Goal: Communication & Community: Answer question/provide support

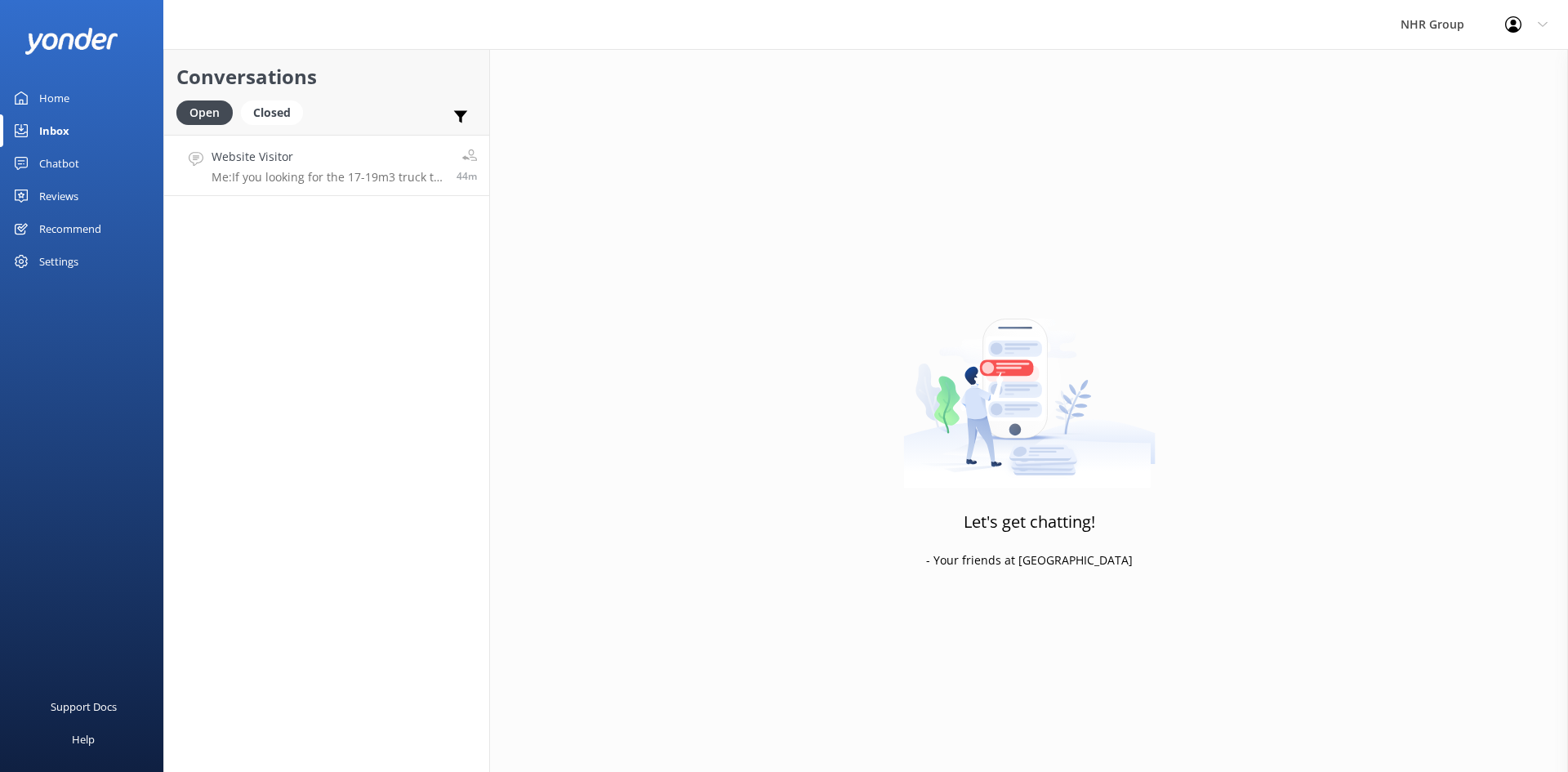
click at [319, 172] on p "Me: If you looking for the 17-19m3 truck to 21m3 truck it will be $295 a day in…" at bounding box center [328, 177] width 233 height 15
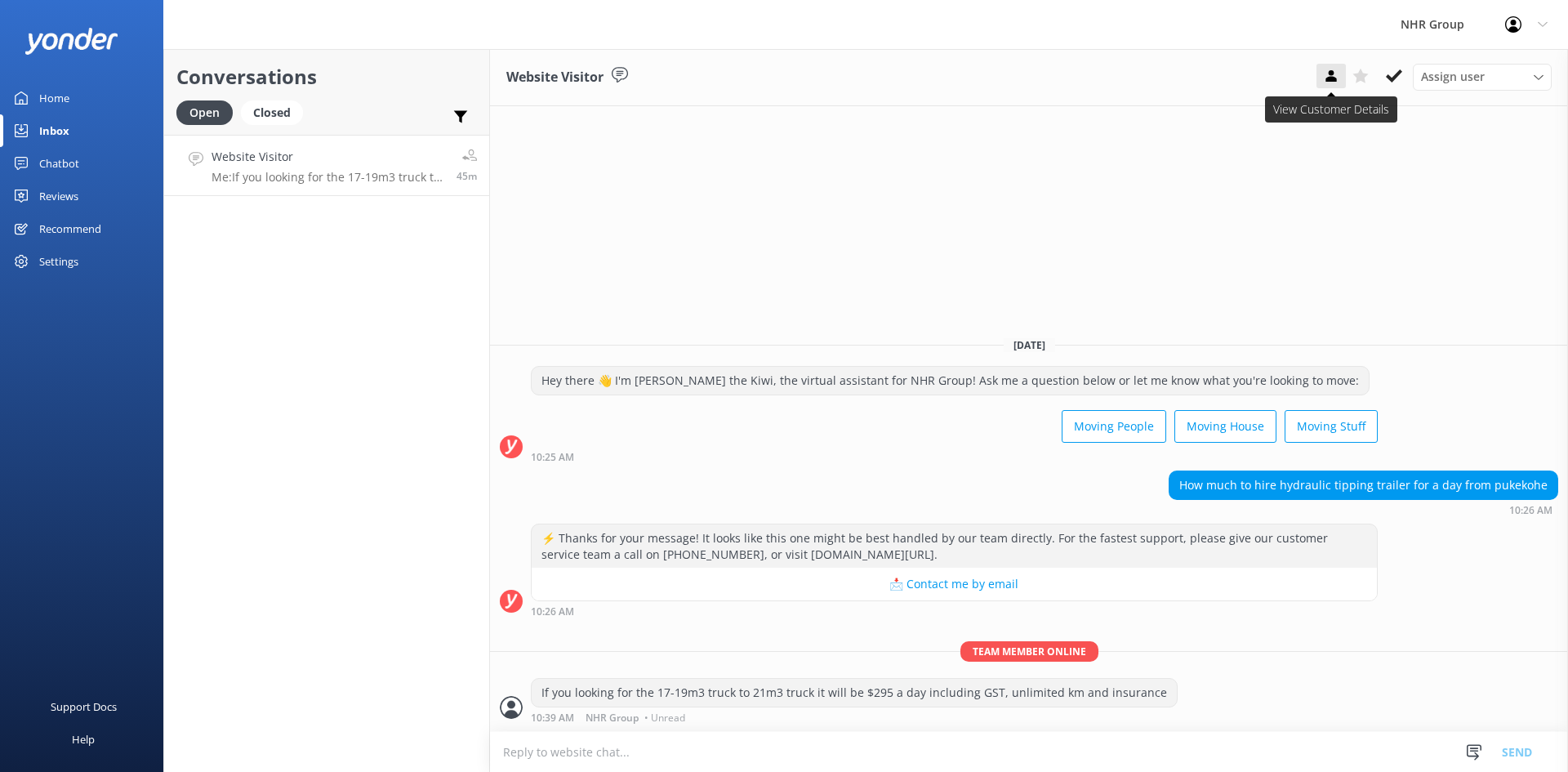
click at [1322, 77] on button at bounding box center [1331, 76] width 29 height 25
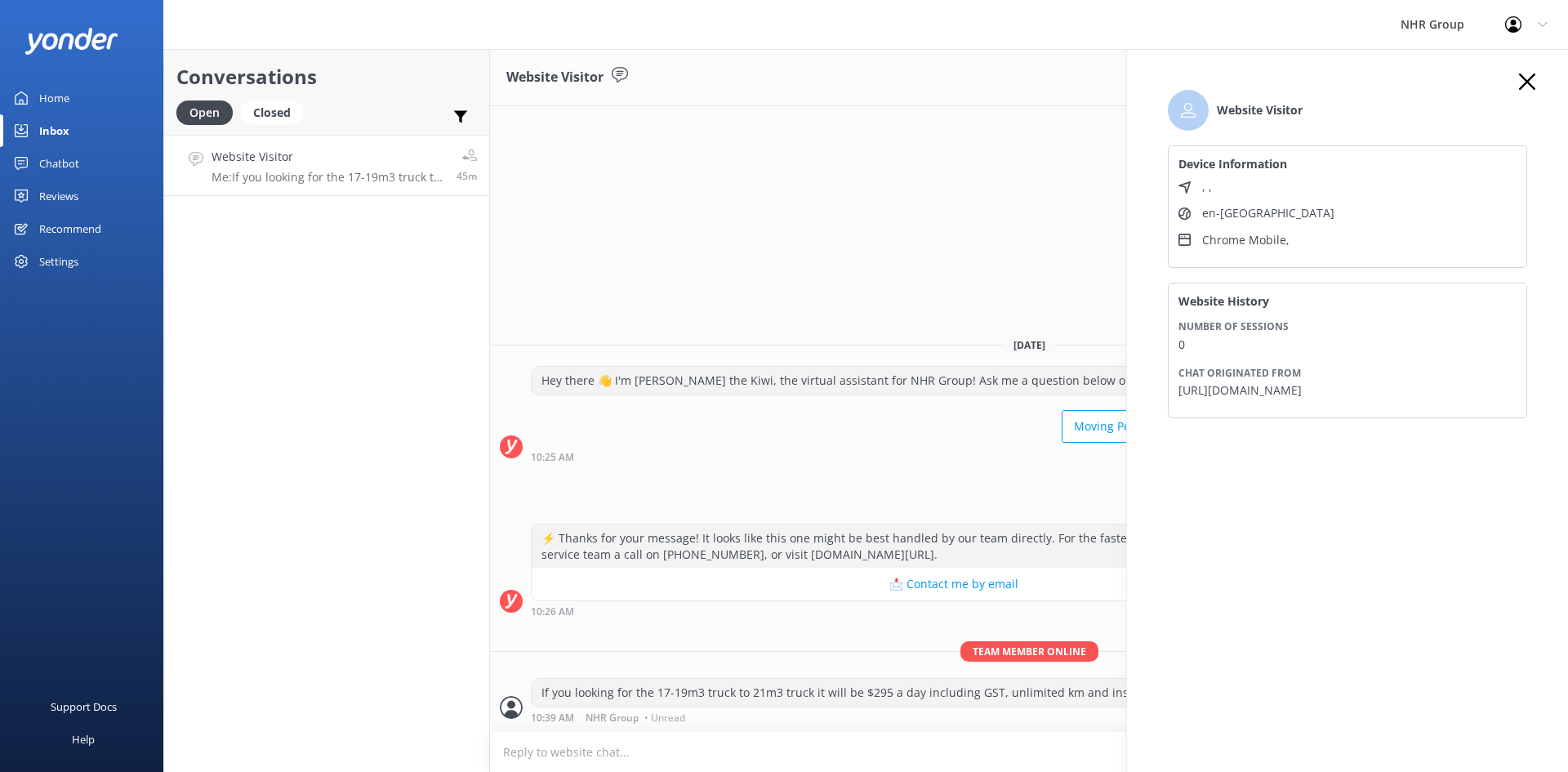
click at [1531, 89] on icon "button" at bounding box center [1527, 82] width 17 height 17
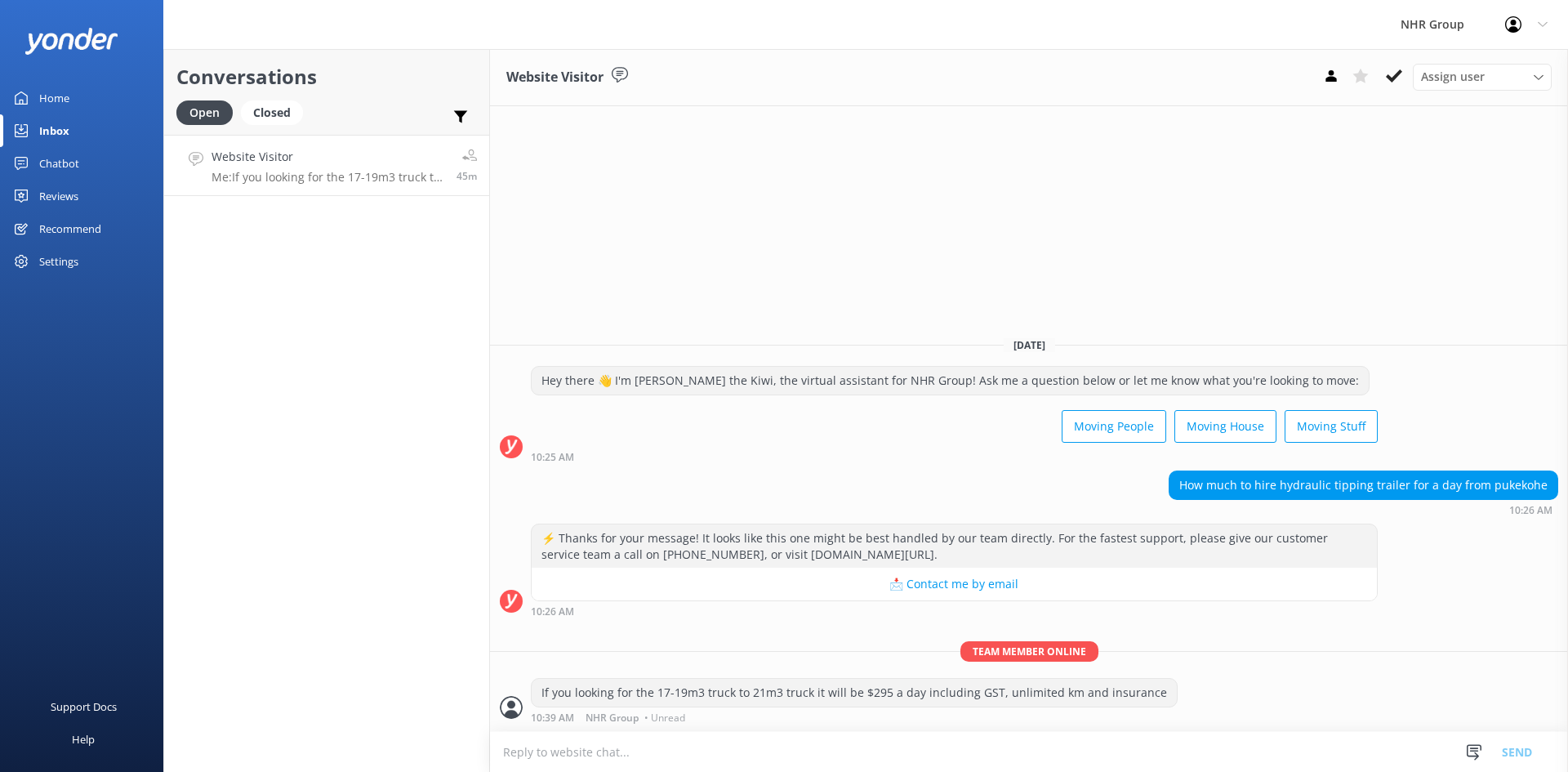
click at [922, 752] on textarea at bounding box center [1030, 752] width 1079 height 40
click at [434, 477] on div "Conversations Open Closed Important Assigned to me Unassigned Website Visitor M…" at bounding box center [326, 410] width 326 height 723
click at [73, 99] on link "Home" at bounding box center [81, 98] width 163 height 32
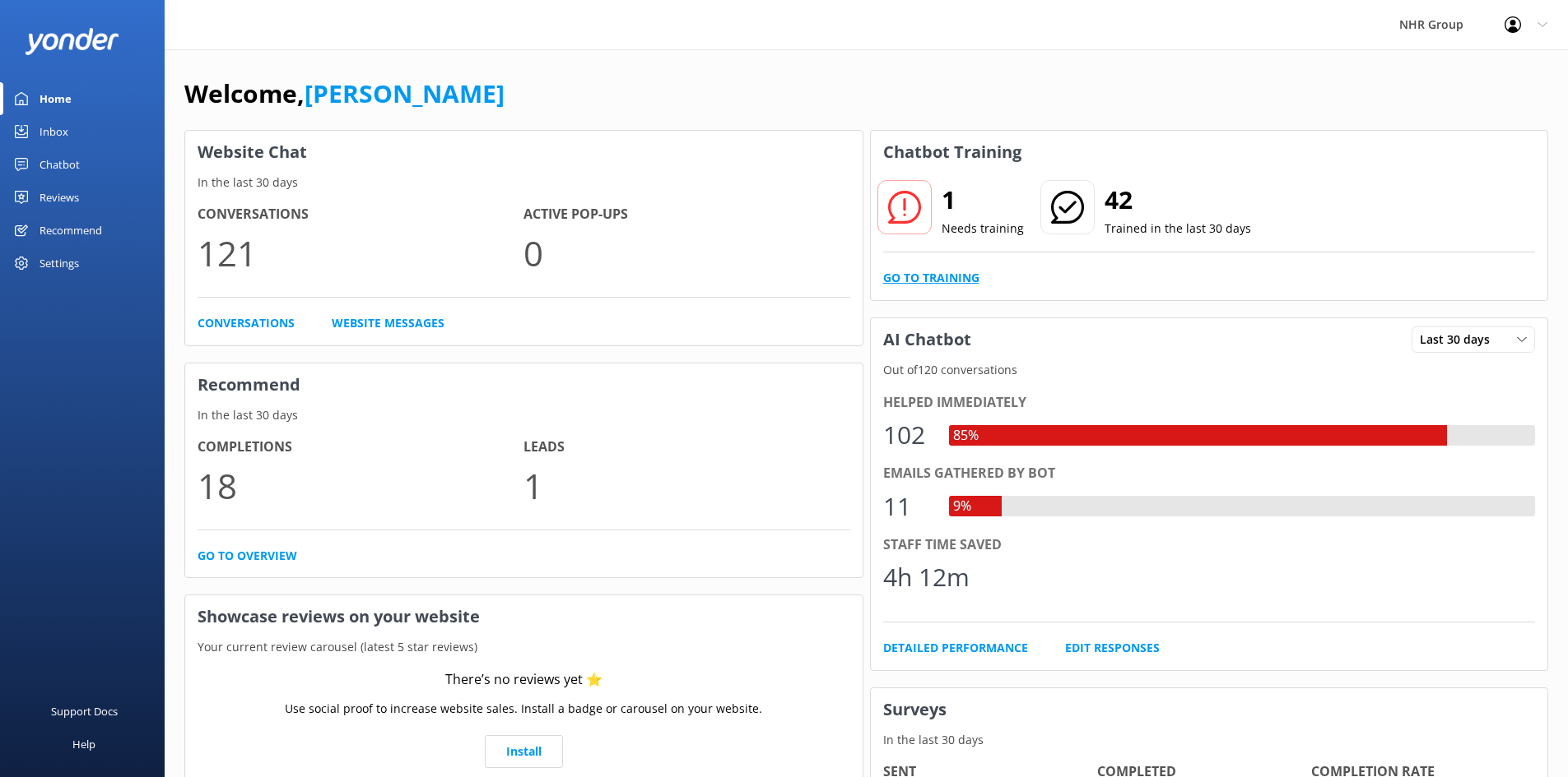
click at [957, 277] on link "Go to Training" at bounding box center [932, 278] width 97 height 18
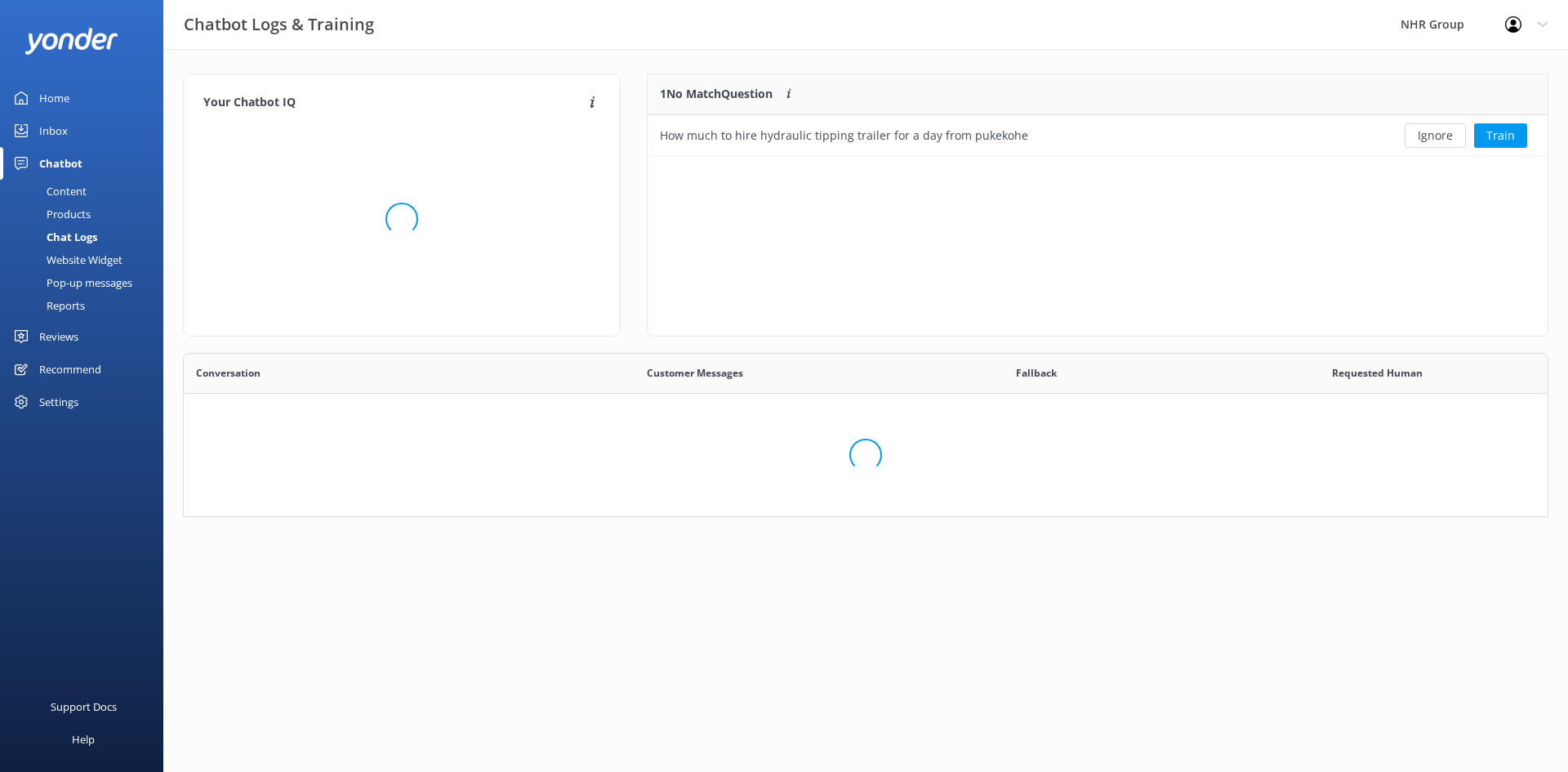
scroll to position [70, 879]
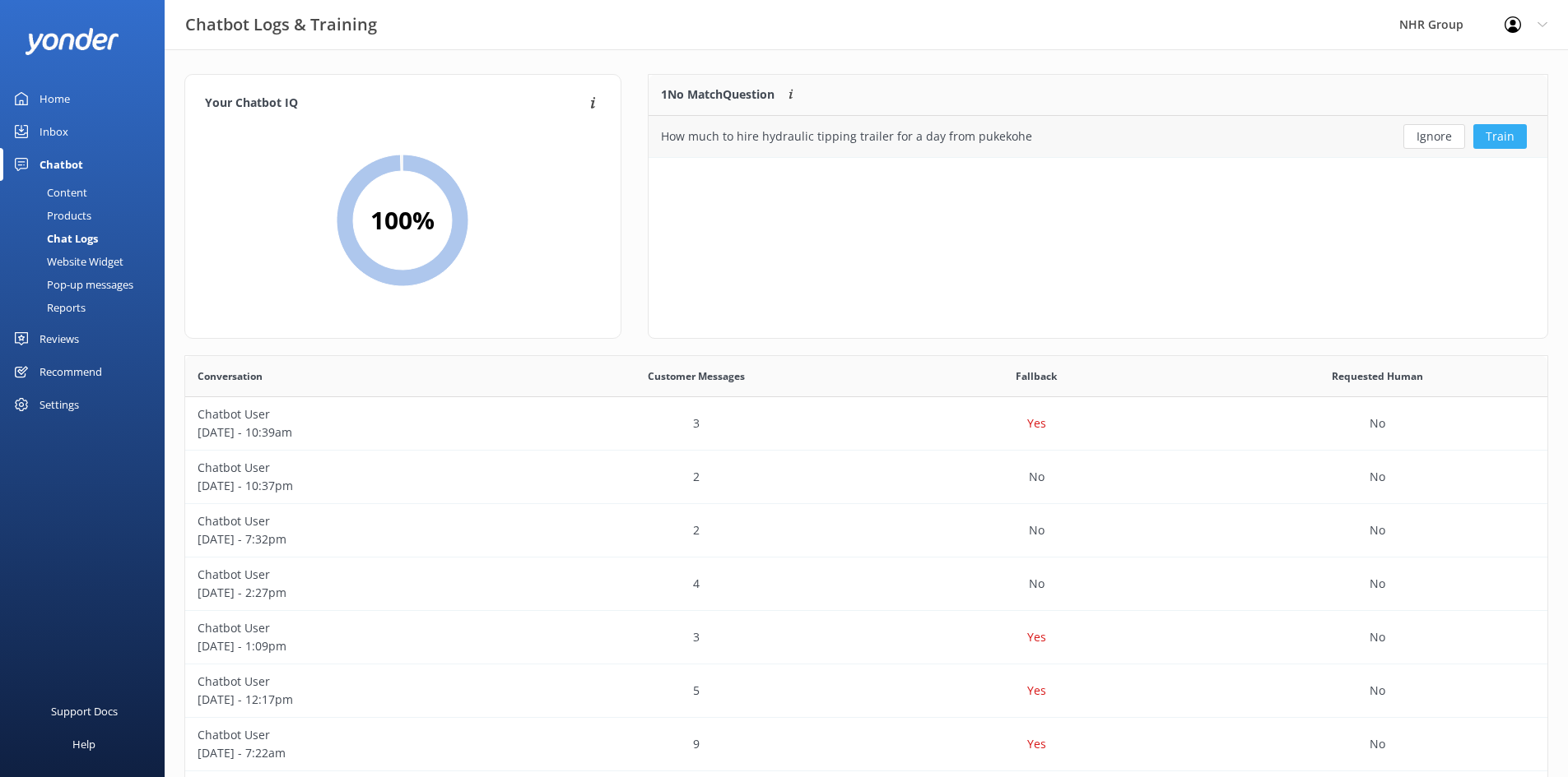
click at [1503, 135] on button "Train" at bounding box center [1500, 136] width 54 height 25
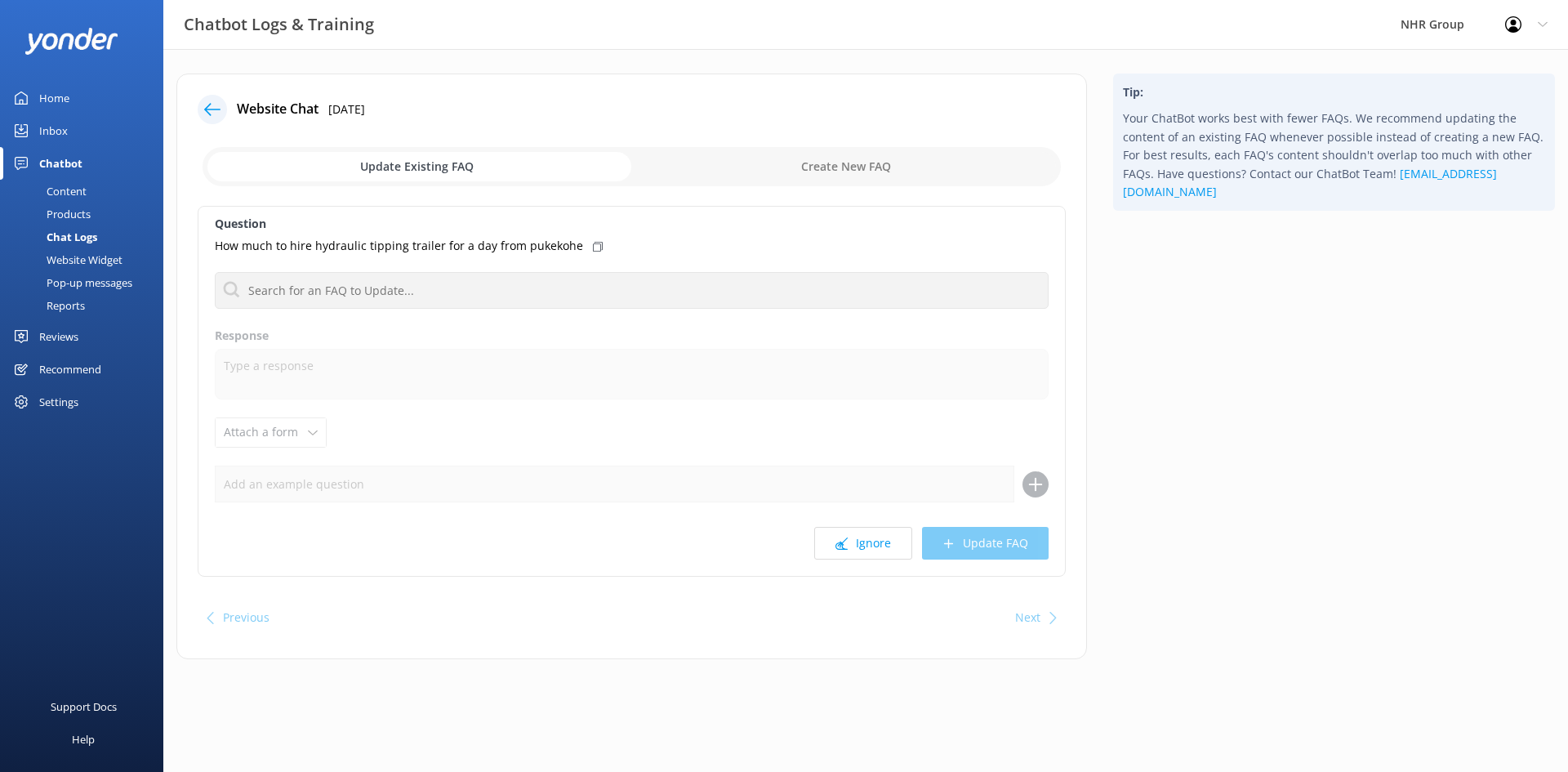
click at [771, 164] on input "checkbox" at bounding box center [631, 166] width 858 height 40
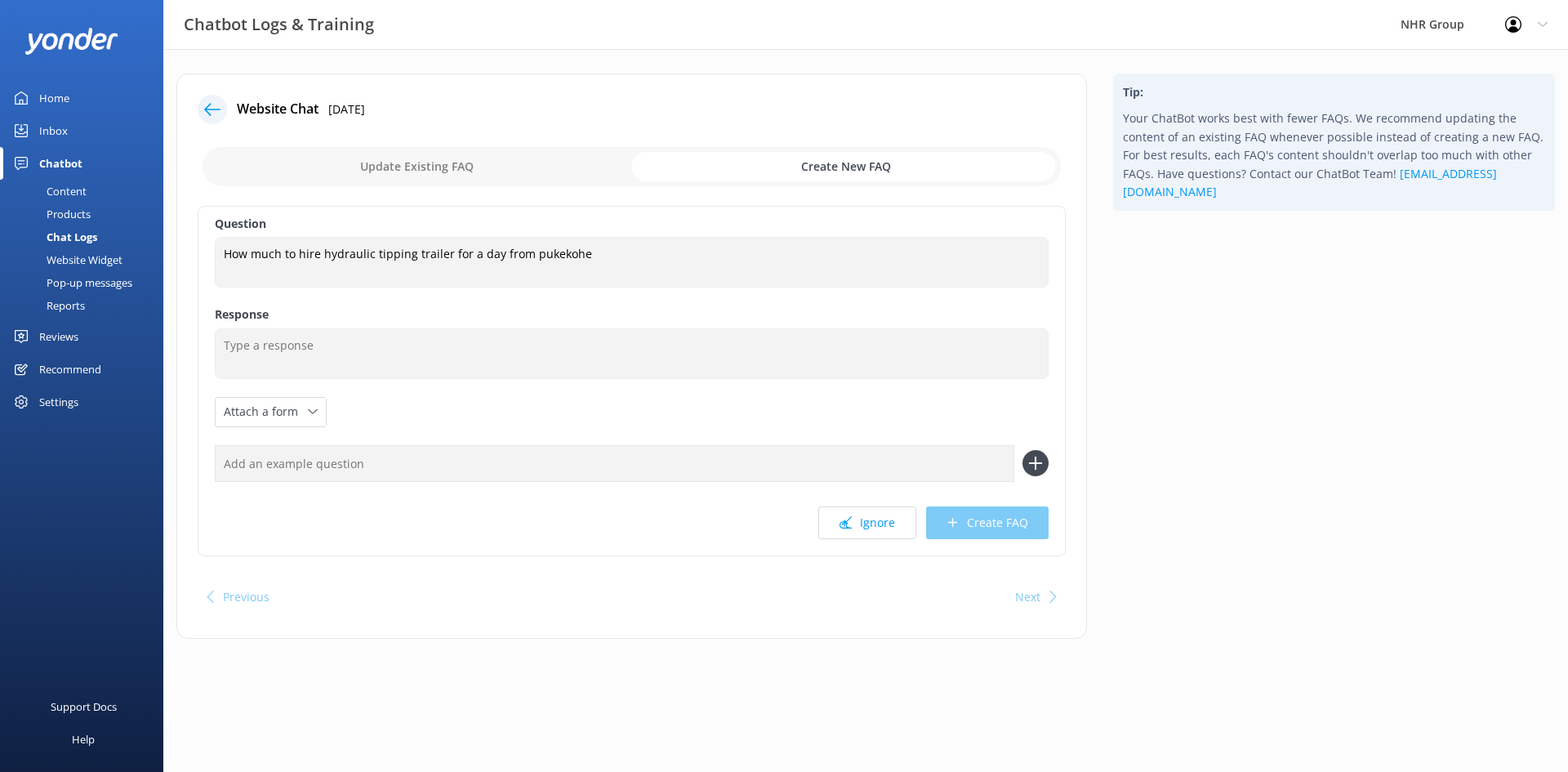
click at [396, 171] on input "checkbox" at bounding box center [631, 166] width 858 height 40
checkbox input "false"
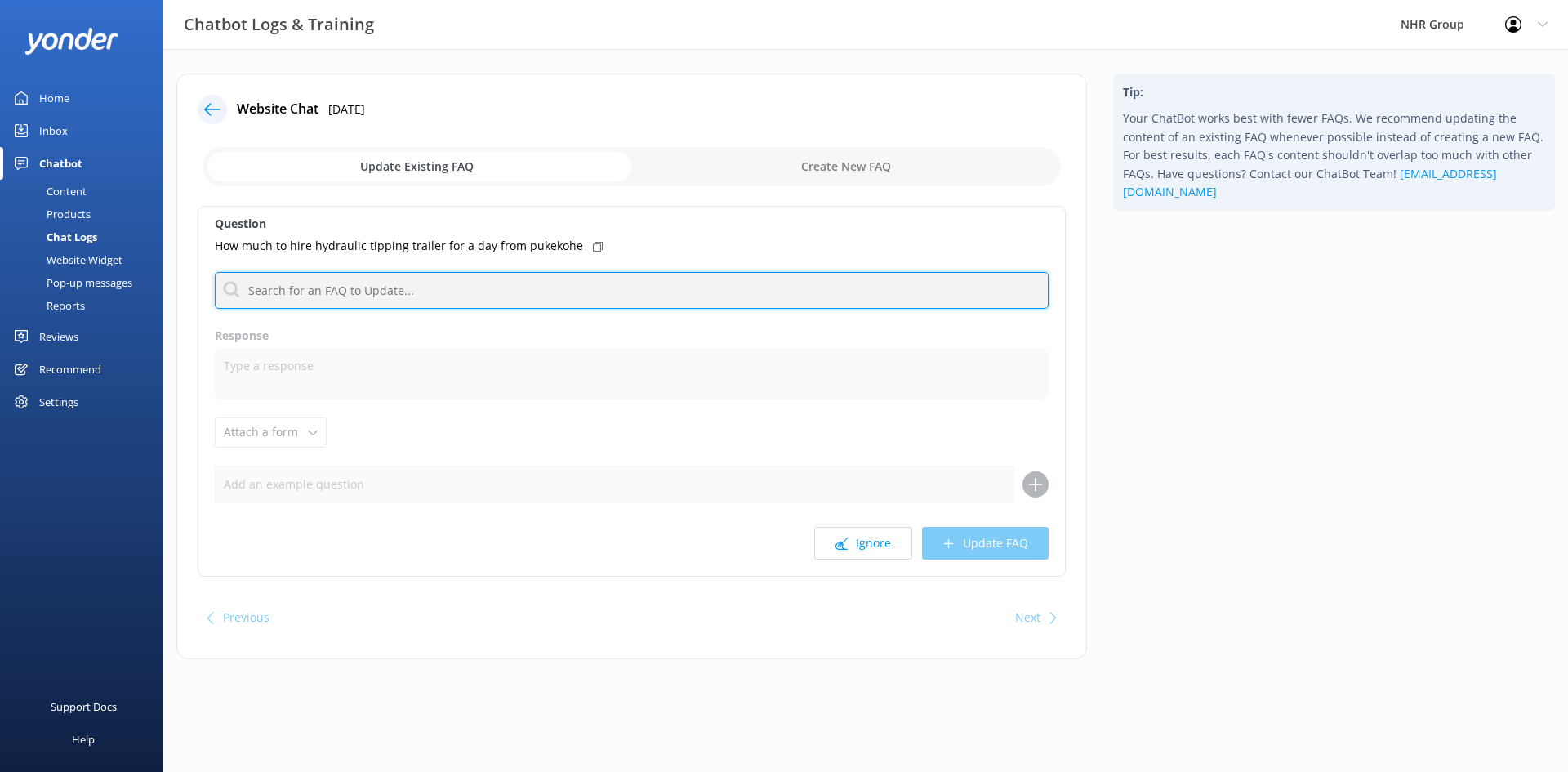
click at [323, 298] on input "text" at bounding box center [631, 291] width 834 height 37
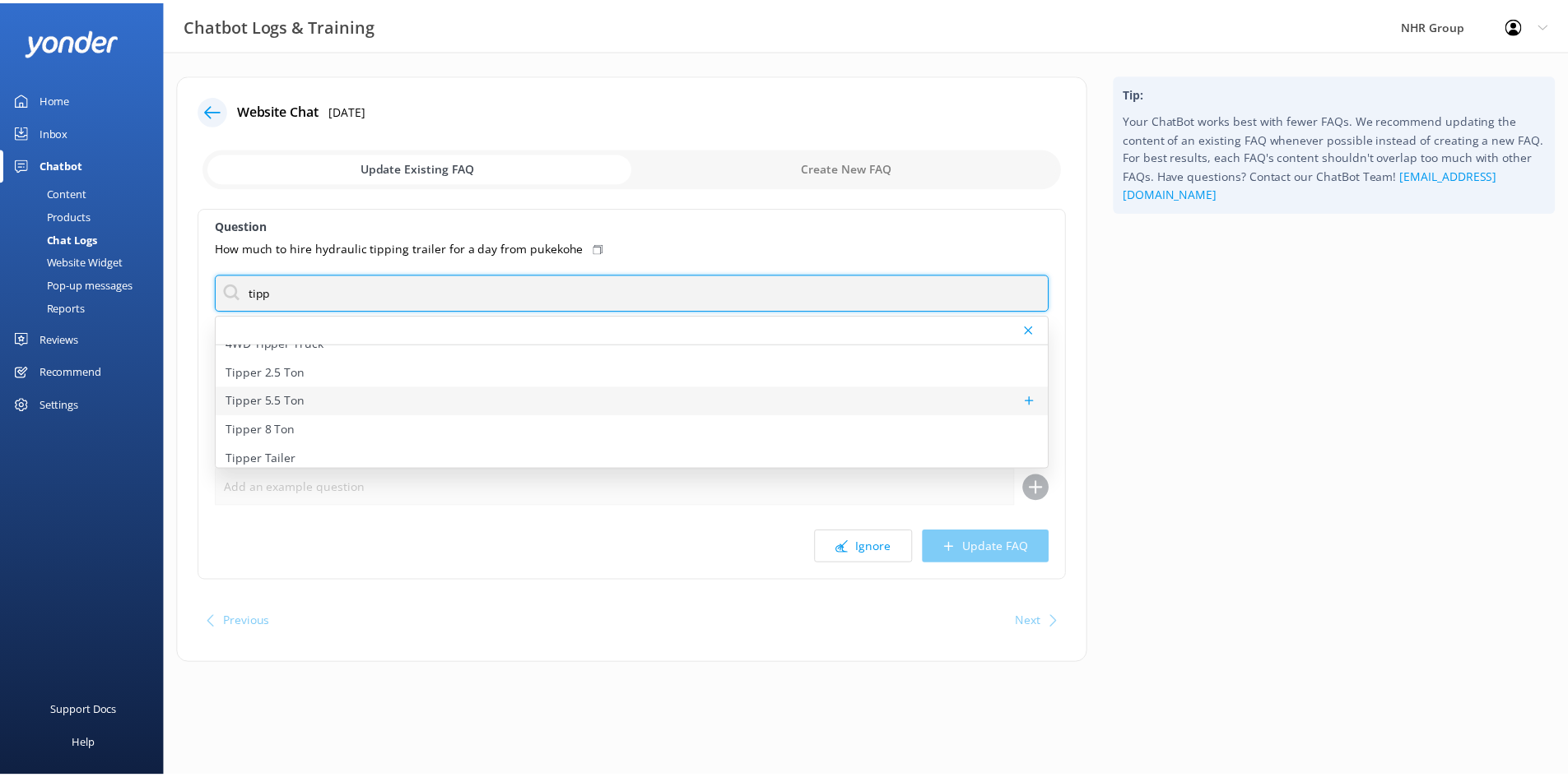
scroll to position [20, 0]
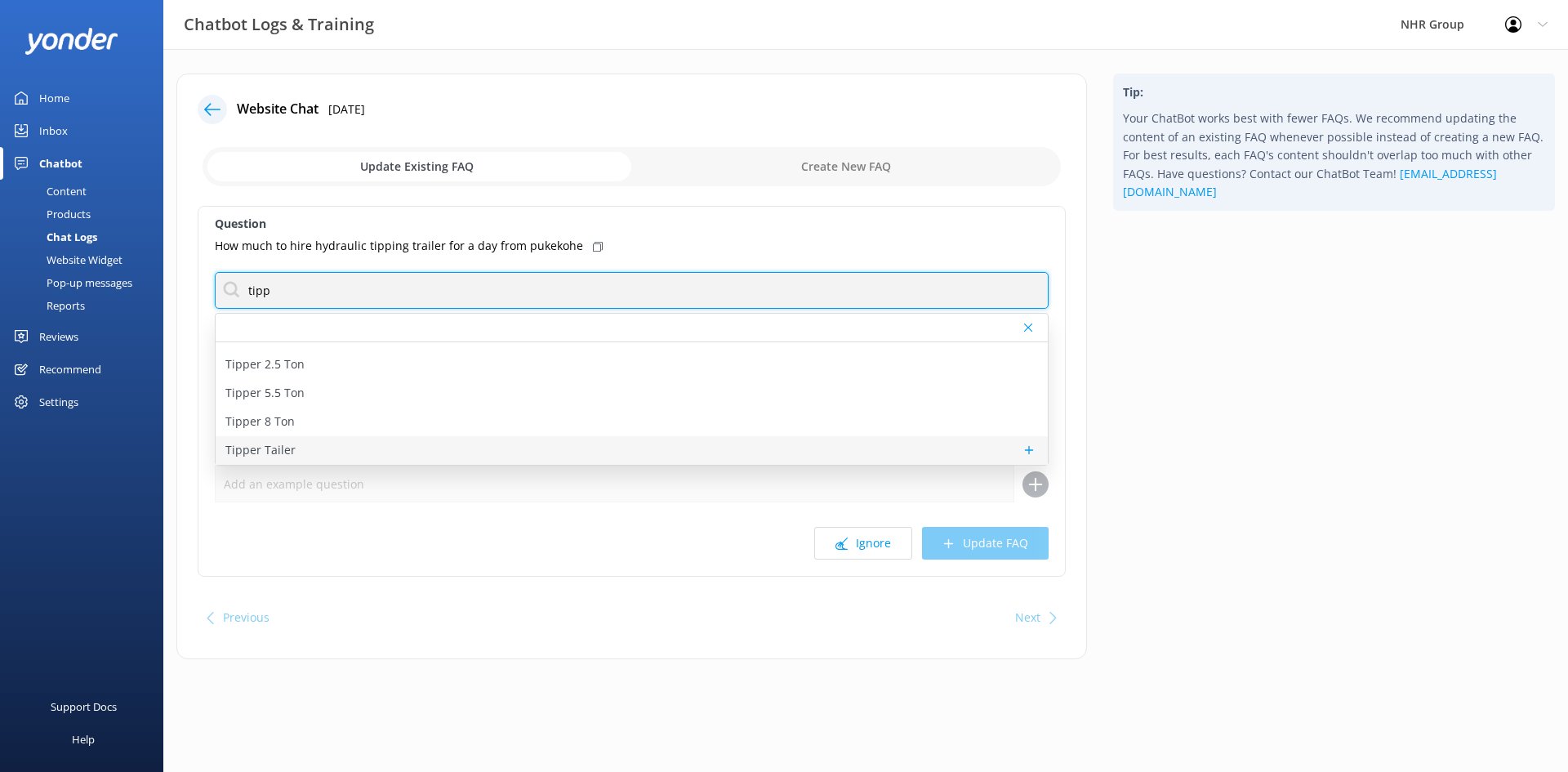
type input "tipp"
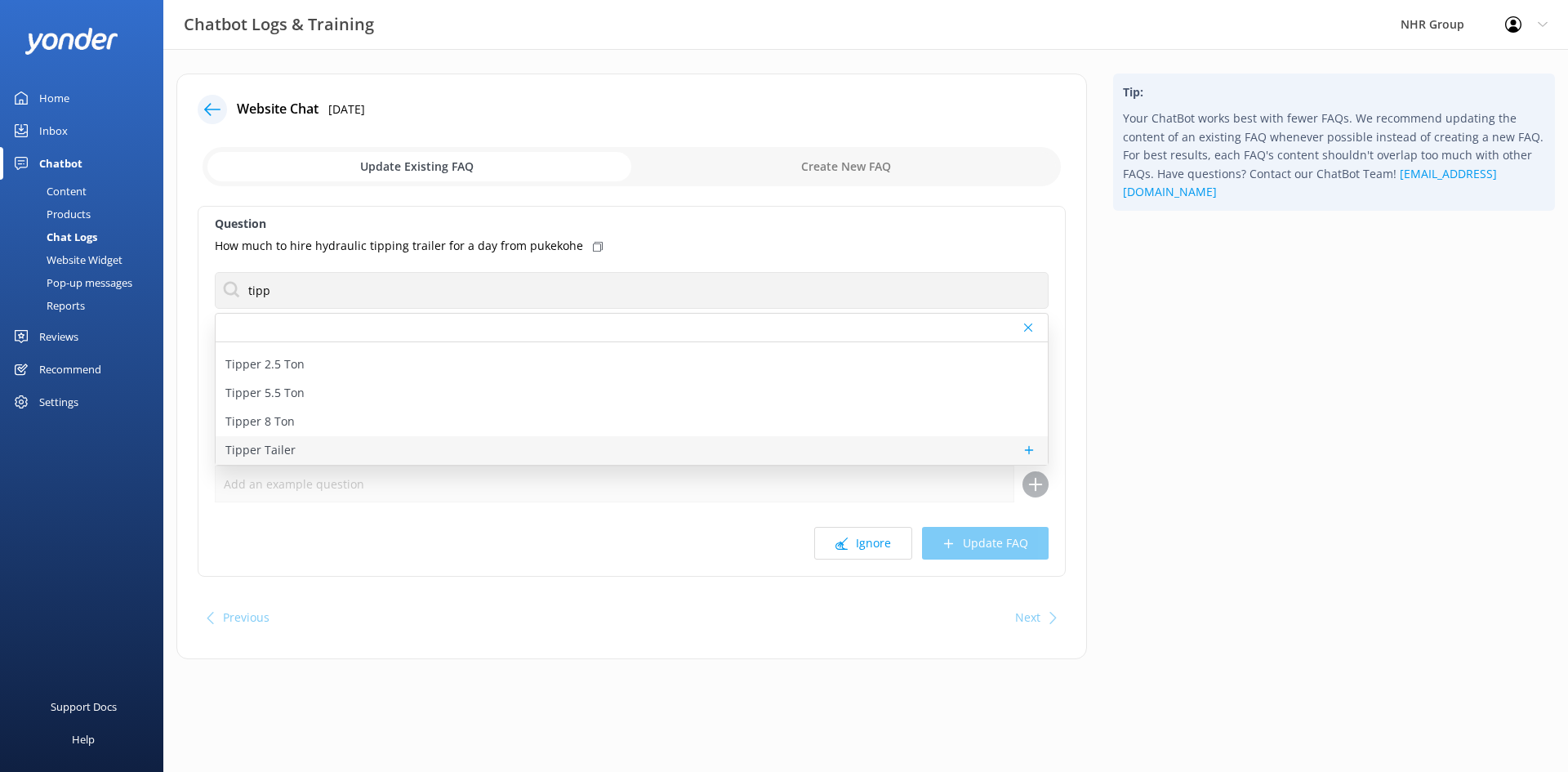
click at [283, 450] on p "Tipper Tailer" at bounding box center [261, 449] width 70 height 18
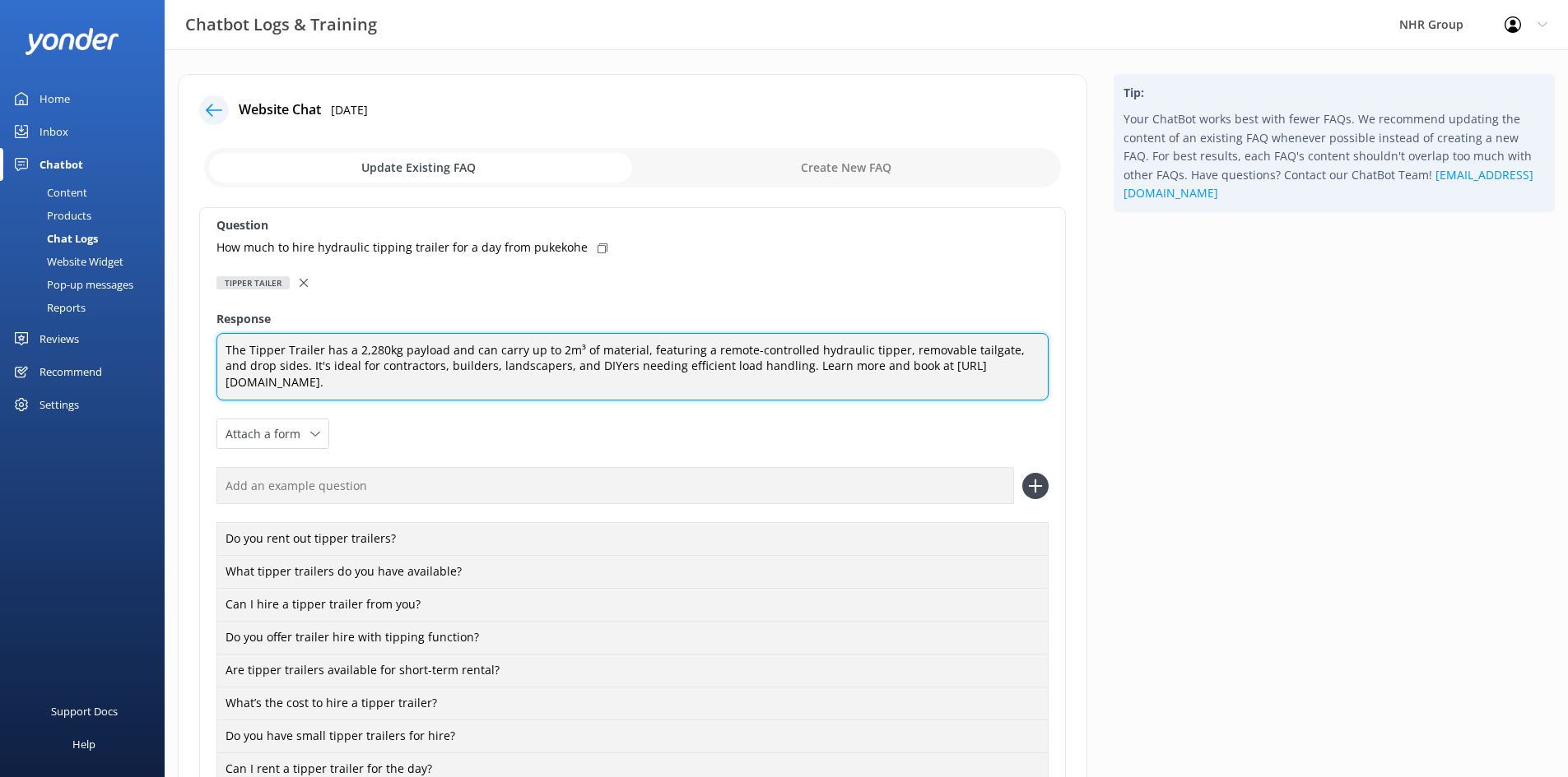
drag, startPoint x: 646, startPoint y: 369, endPoint x: 354, endPoint y: 370, distance: 292.0
click at [354, 370] on textarea "The Tipper Trailer has a 2,280kg payload and can carry up to 2m³ of material, f…" at bounding box center [633, 368] width 832 height 69
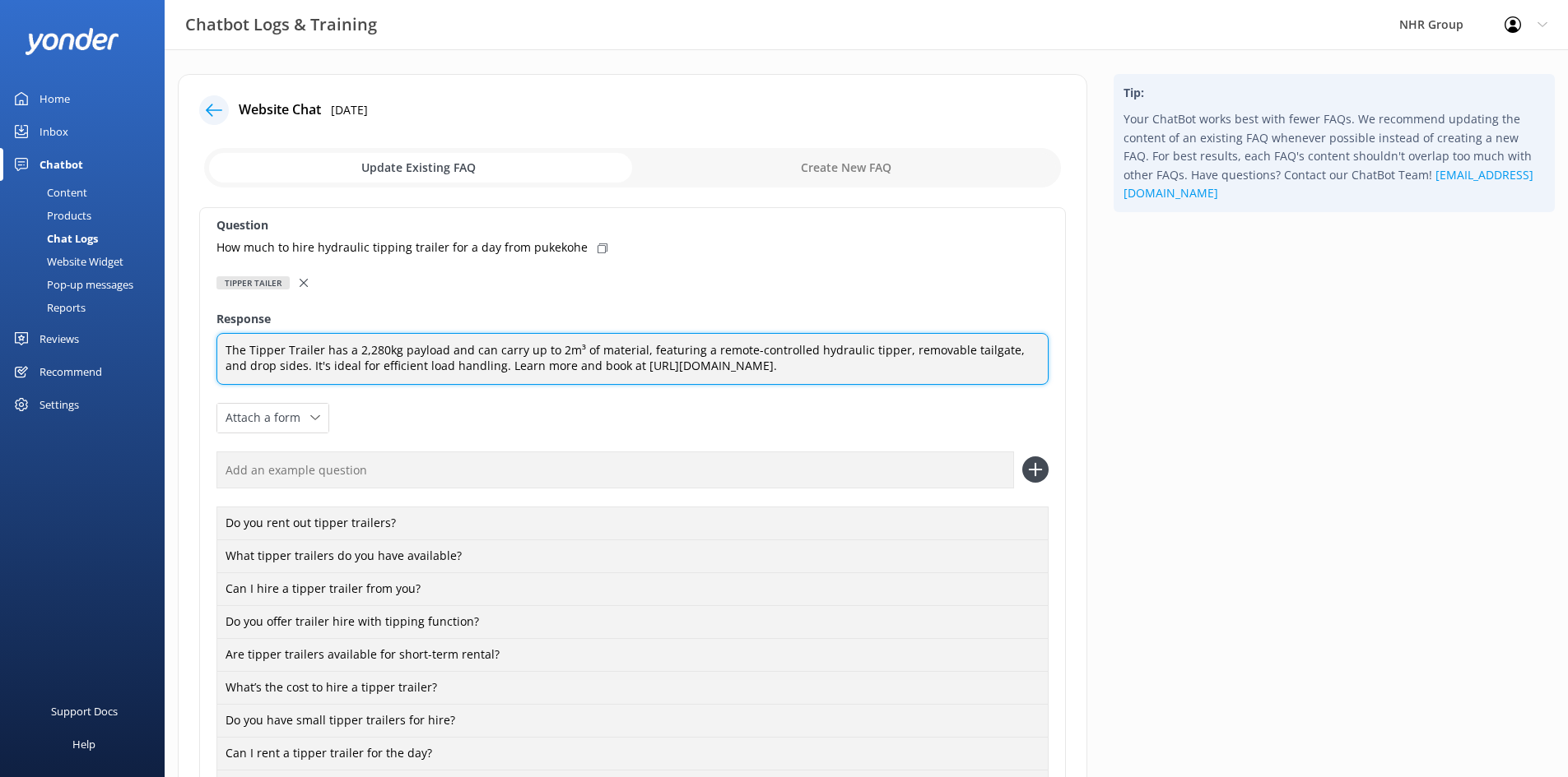
type textarea "The Tipper Trailer has a 2,280kg payload and can carry up to 2m³ of material, f…"
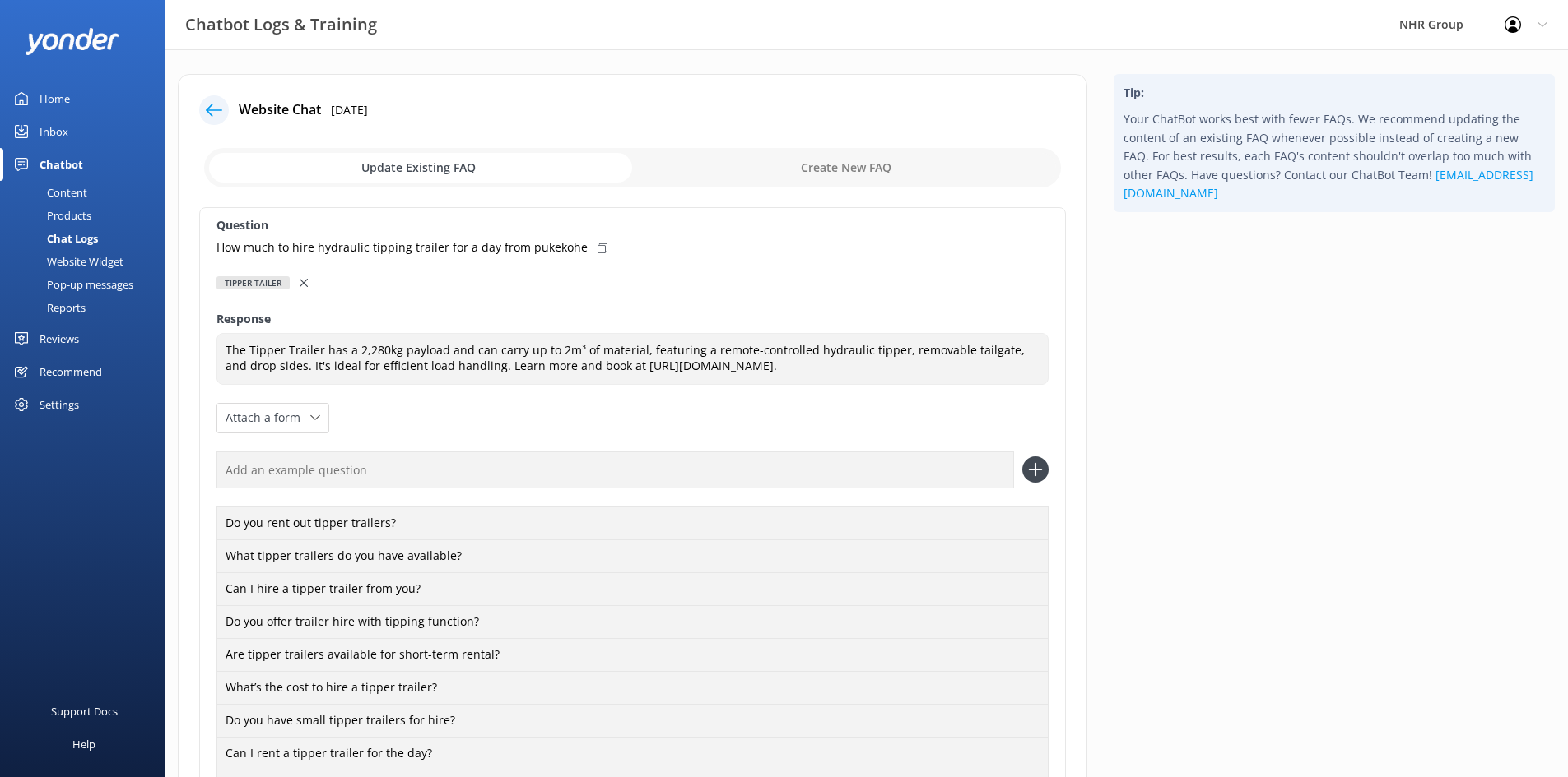
click at [402, 408] on div "Question How much to hire hydraulic tipping trailer for a day from pukekohe Tip…" at bounding box center [632, 772] width 867 height 1131
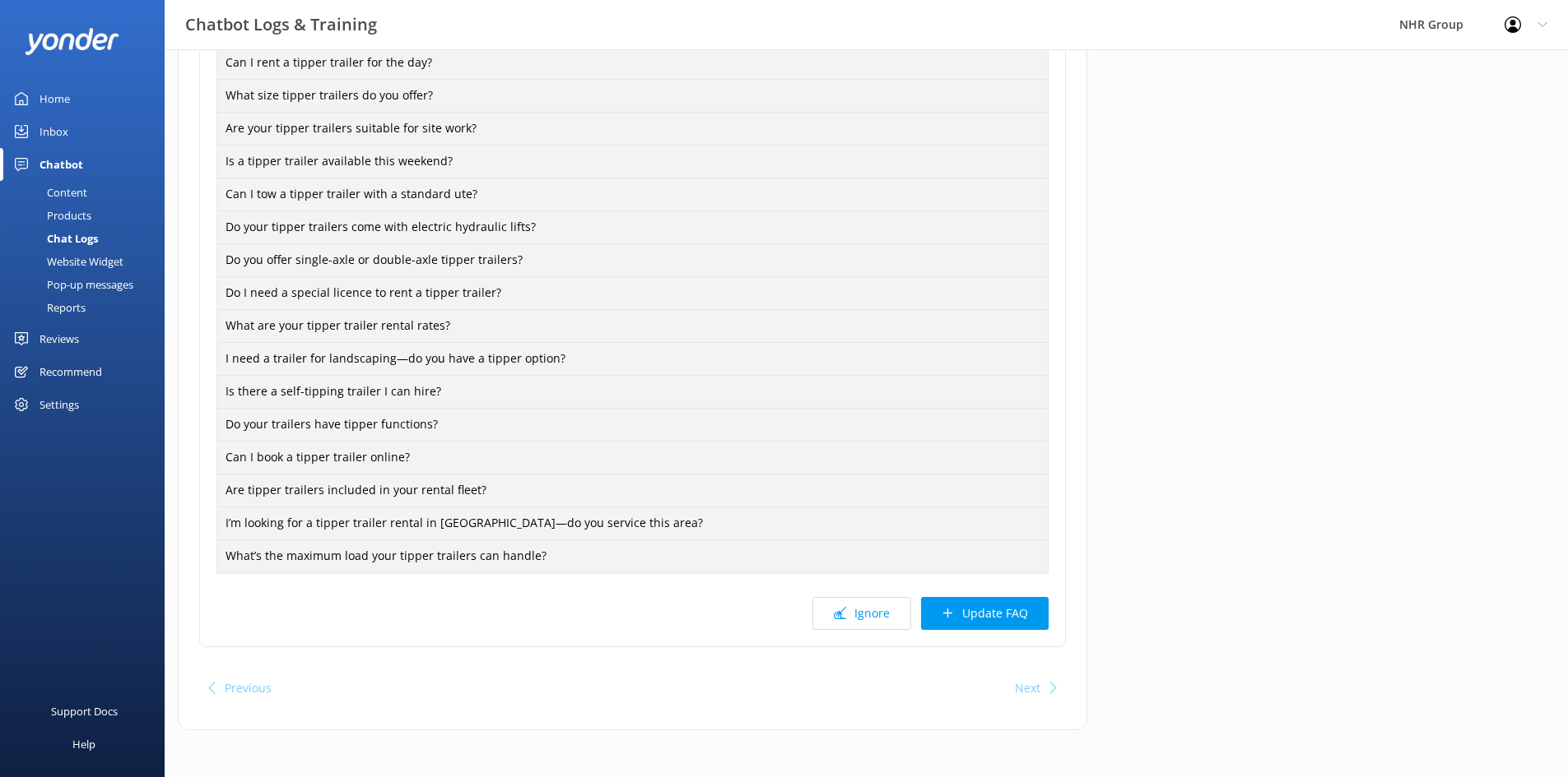
scroll to position [693, 0]
click at [1015, 610] on button "Update FAQ" at bounding box center [985, 611] width 127 height 32
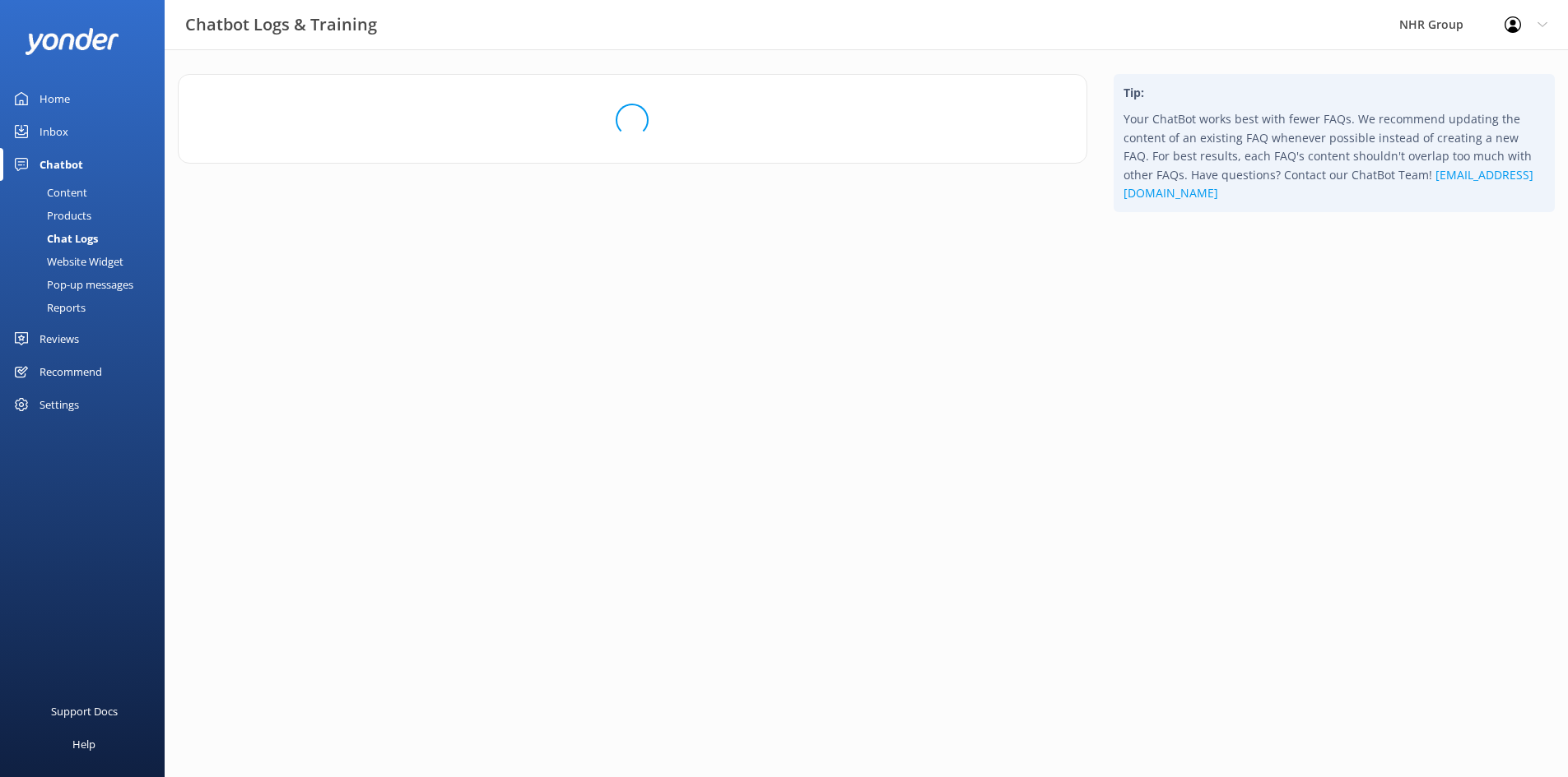
scroll to position [0, 0]
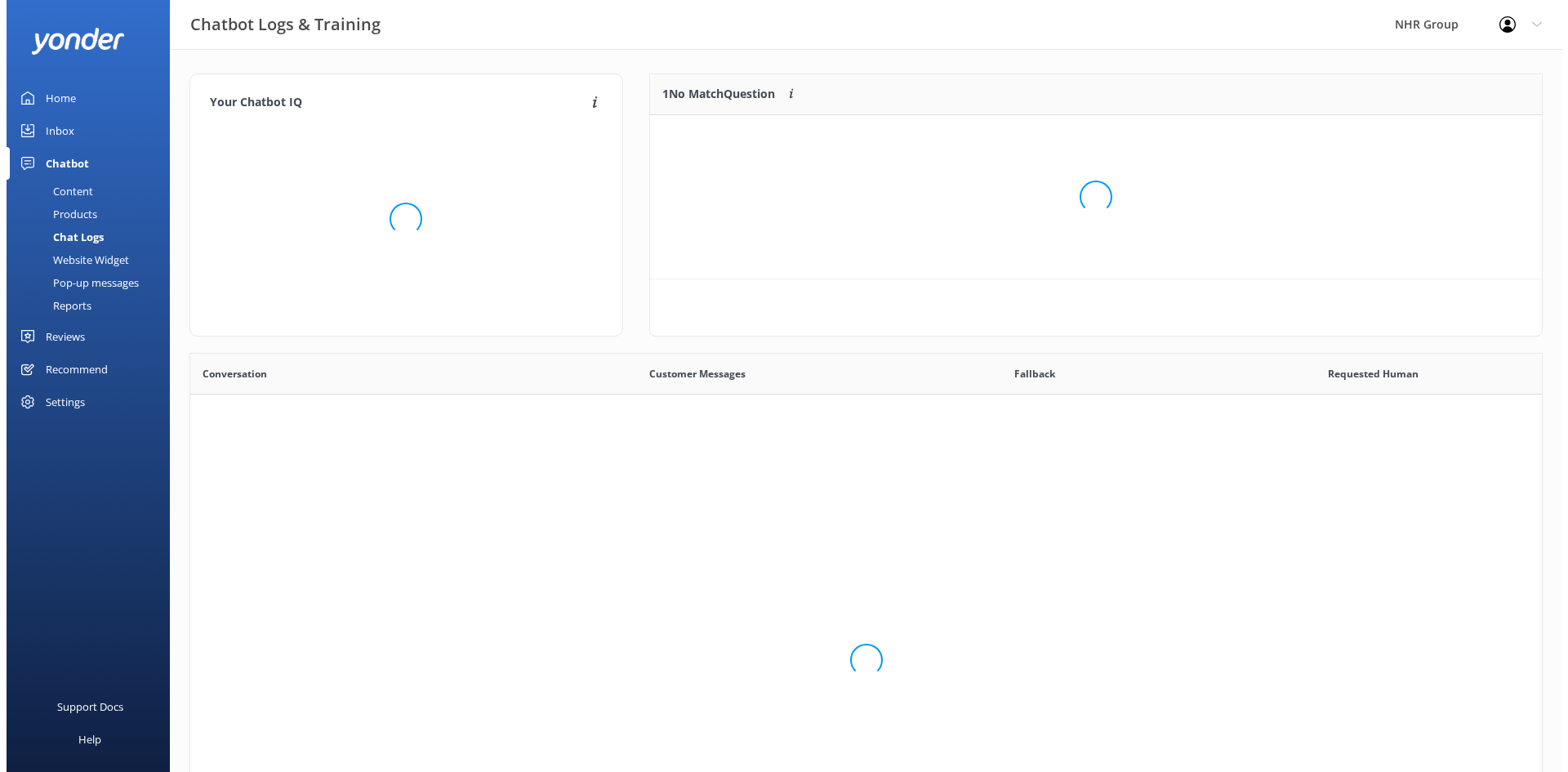
scroll to position [561, 1339]
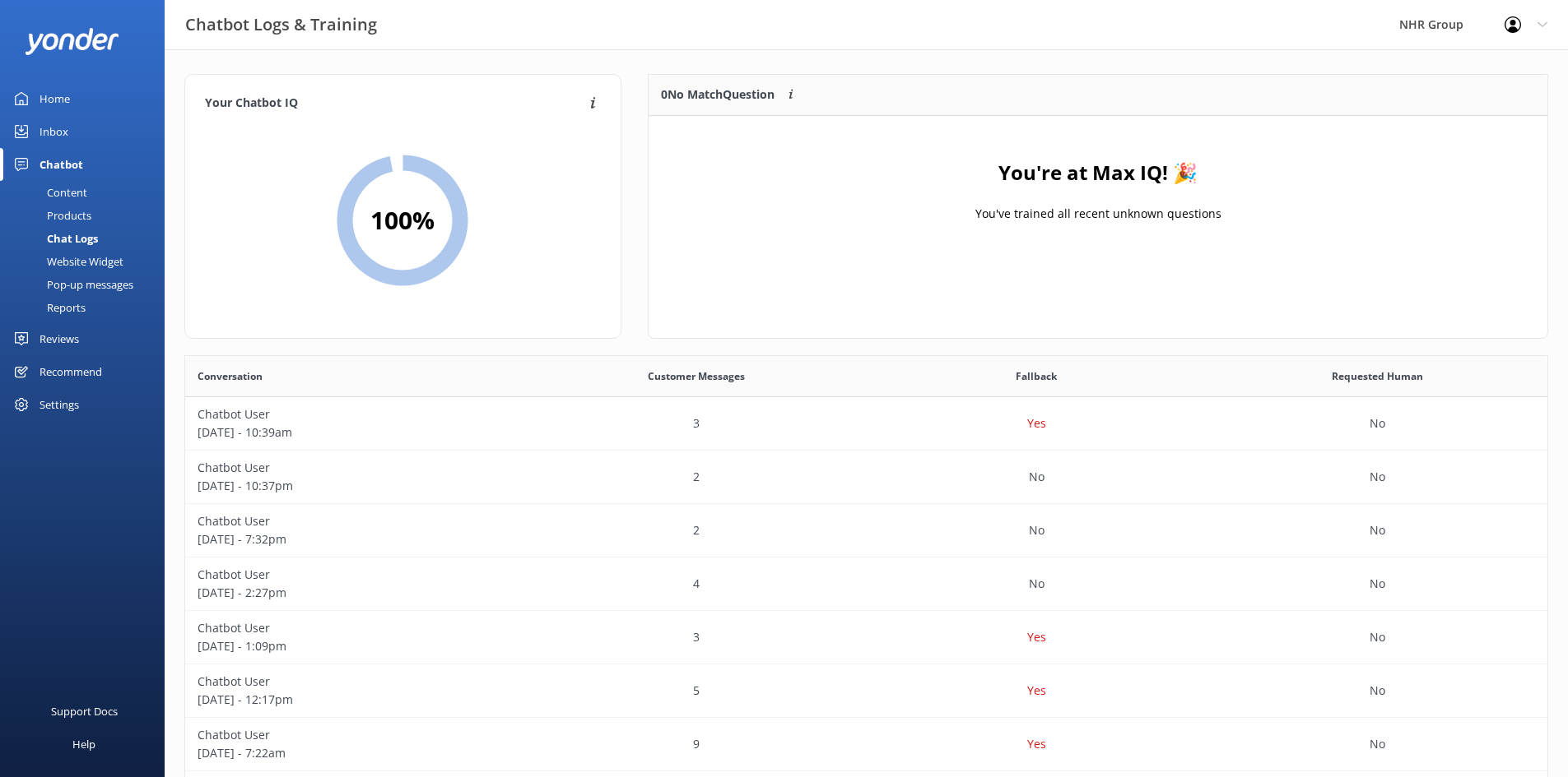
click at [50, 127] on div "Inbox" at bounding box center [54, 131] width 29 height 32
